Goal: Task Accomplishment & Management: Manage account settings

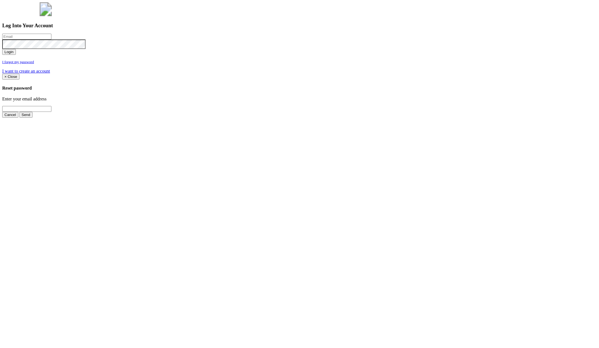
click at [51, 39] on input "email" at bounding box center [26, 37] width 49 height 6
type input "a"
type input "jimmy@pewtress.com"
click at [2, 49] on button "Login" at bounding box center [9, 52] width 14 height 6
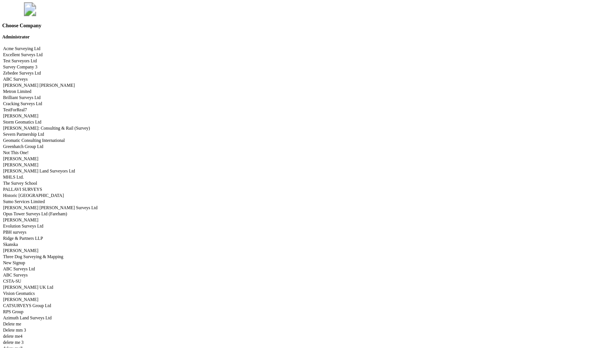
scroll to position [2738, 0]
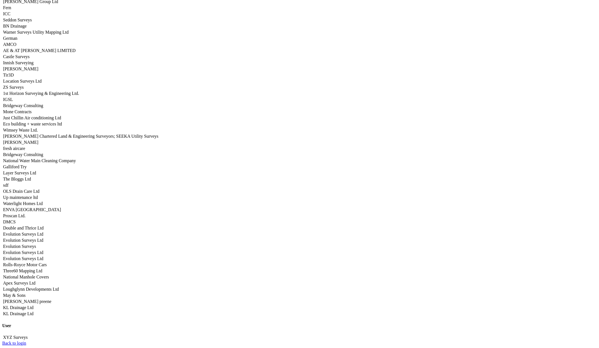
click at [160, 280] on td "Apex Surveys Ltd" at bounding box center [81, 283] width 157 height 6
click at [35, 280] on link "Apex Surveys Ltd" at bounding box center [19, 282] width 32 height 5
